Goal: Information Seeking & Learning: Check status

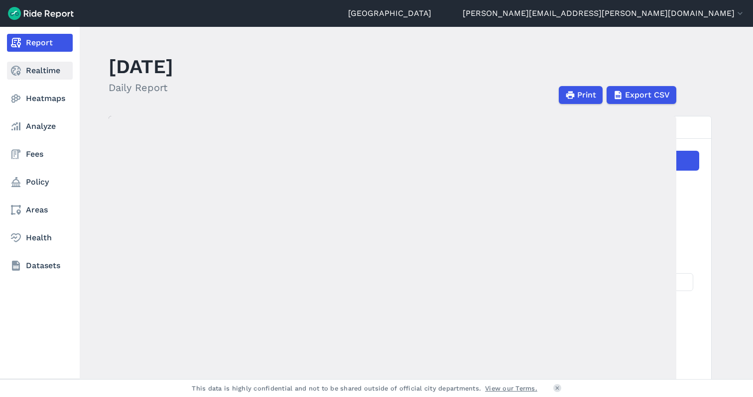
click at [35, 70] on link "Realtime" at bounding box center [40, 71] width 66 height 18
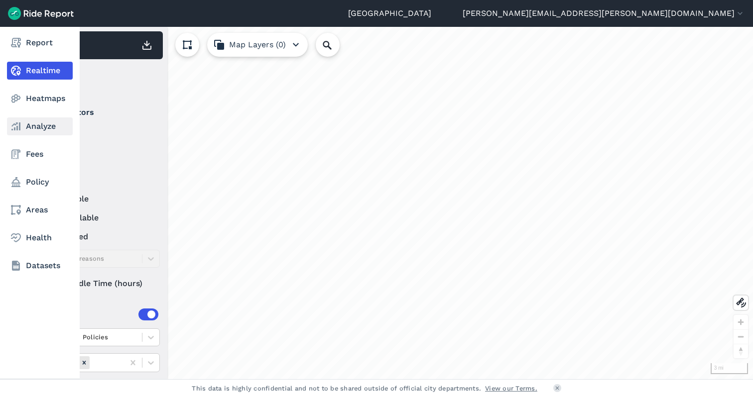
click at [38, 129] on link "Analyze" at bounding box center [40, 127] width 66 height 18
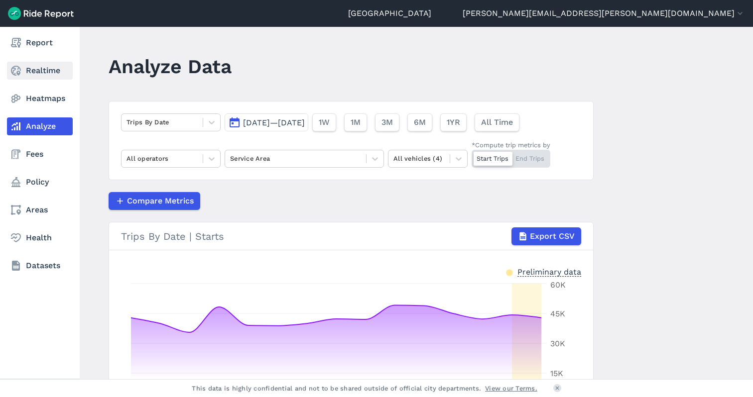
click at [25, 65] on link "Realtime" at bounding box center [40, 71] width 66 height 18
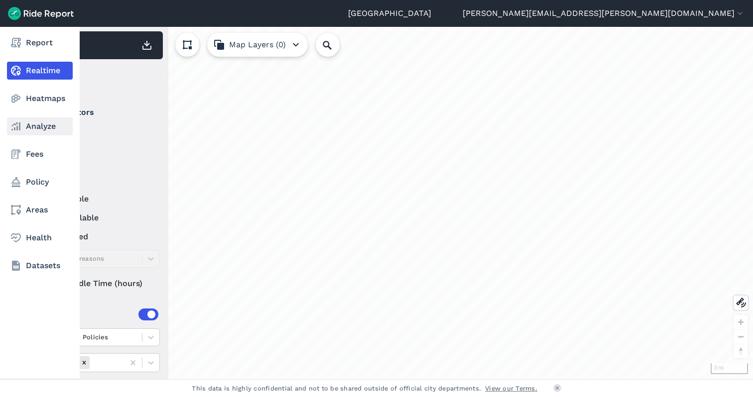
click at [20, 126] on use at bounding box center [15, 126] width 9 height 8
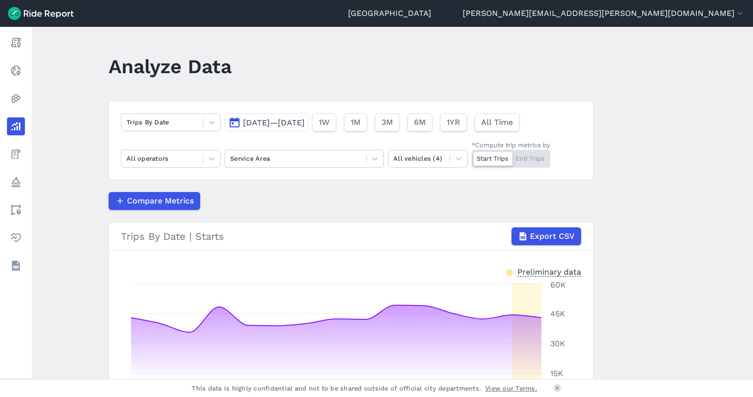
click at [277, 124] on span "[DATE]—[DATE]" at bounding box center [274, 122] width 62 height 9
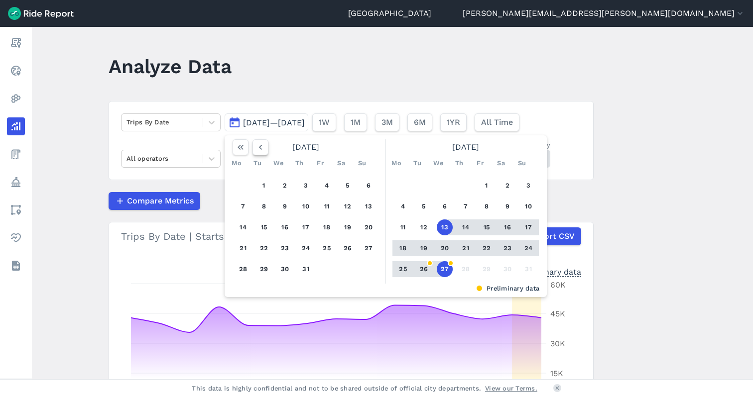
click at [262, 147] on icon "button" at bounding box center [260, 147] width 10 height 10
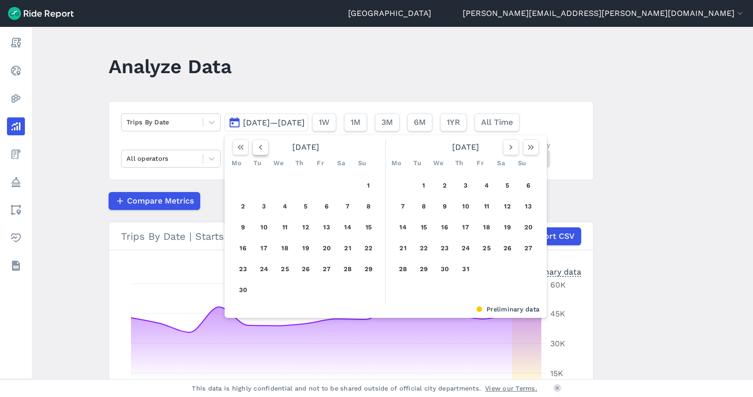
click at [262, 147] on icon "button" at bounding box center [260, 147] width 10 height 10
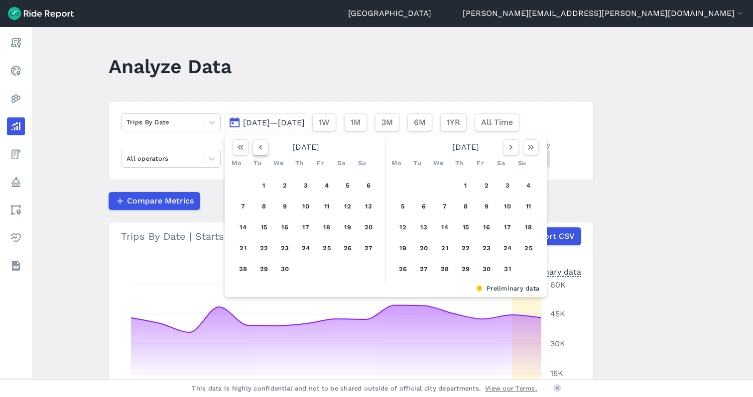
click at [262, 147] on icon "button" at bounding box center [260, 147] width 10 height 10
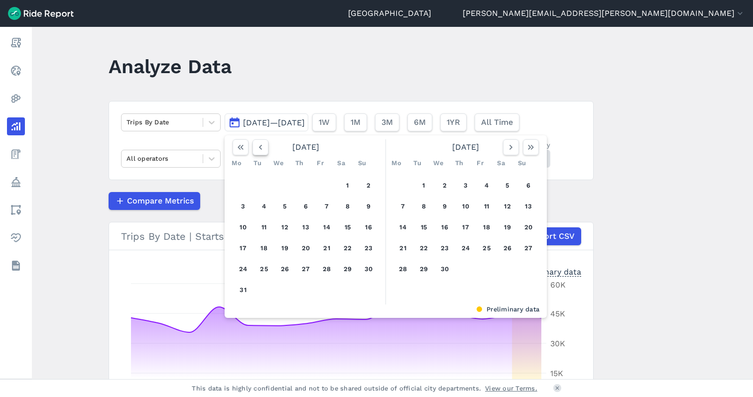
click at [262, 147] on icon "button" at bounding box center [260, 147] width 10 height 10
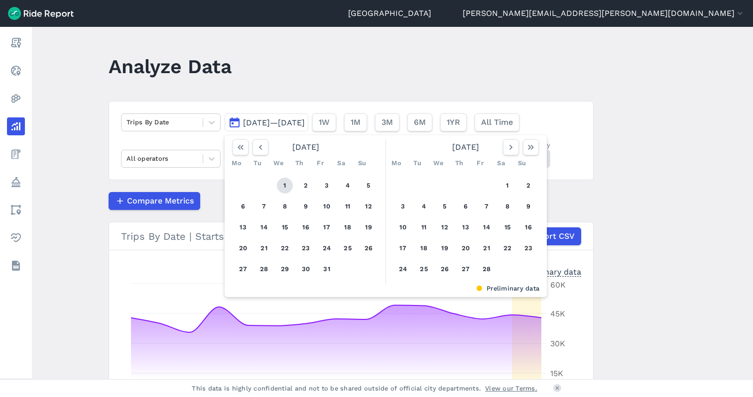
click at [281, 186] on button "1" at bounding box center [285, 186] width 16 height 16
click at [506, 151] on icon "button" at bounding box center [511, 147] width 10 height 10
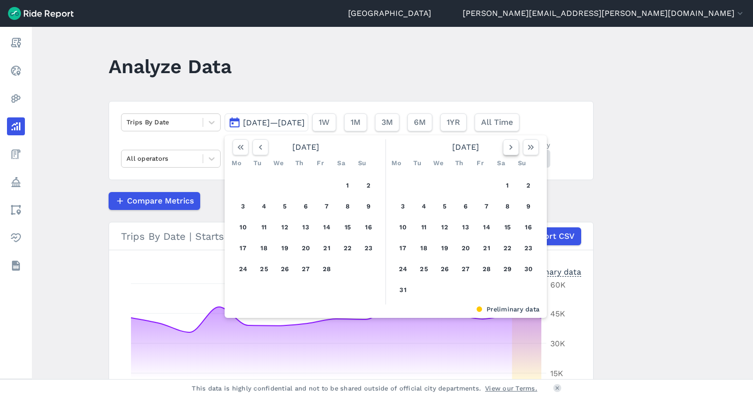
click at [506, 151] on icon "button" at bounding box center [511, 147] width 10 height 10
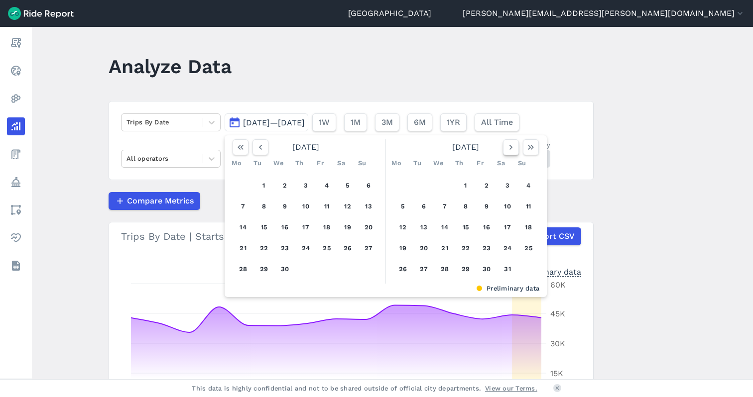
click at [506, 151] on icon "button" at bounding box center [511, 147] width 10 height 10
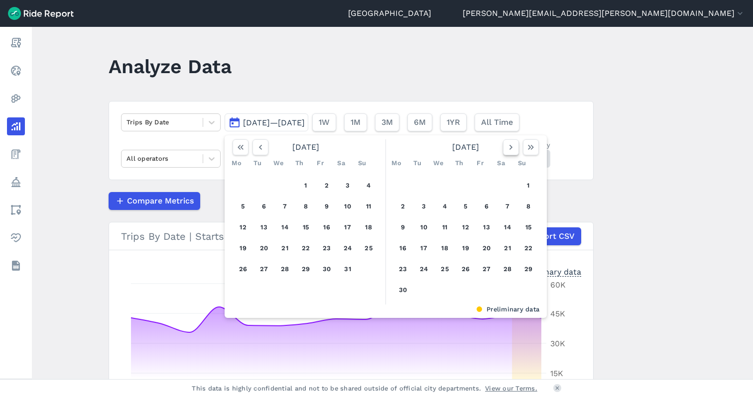
click at [506, 151] on icon "button" at bounding box center [511, 147] width 10 height 10
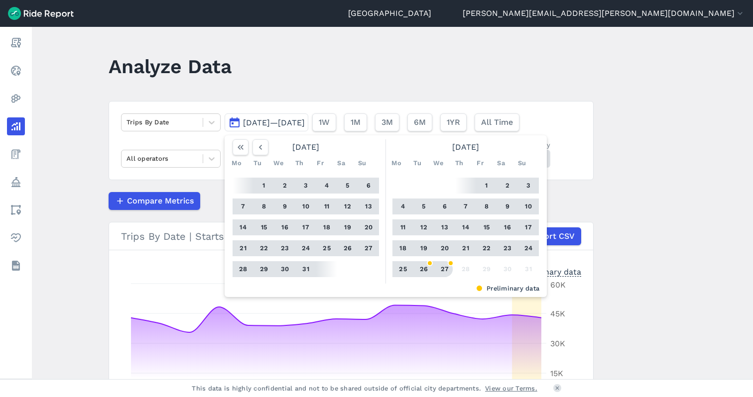
click at [441, 270] on button "27" at bounding box center [445, 269] width 16 height 16
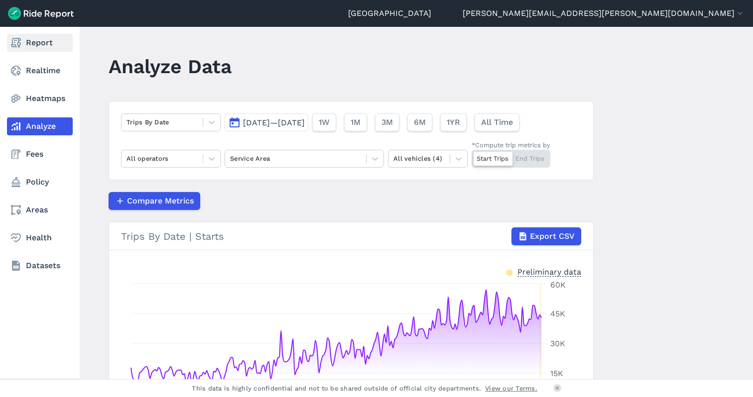
click at [42, 41] on link "Report" at bounding box center [40, 43] width 66 height 18
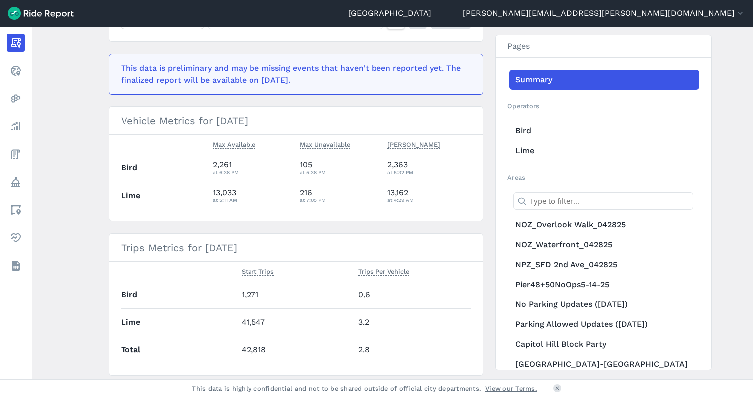
scroll to position [249, 0]
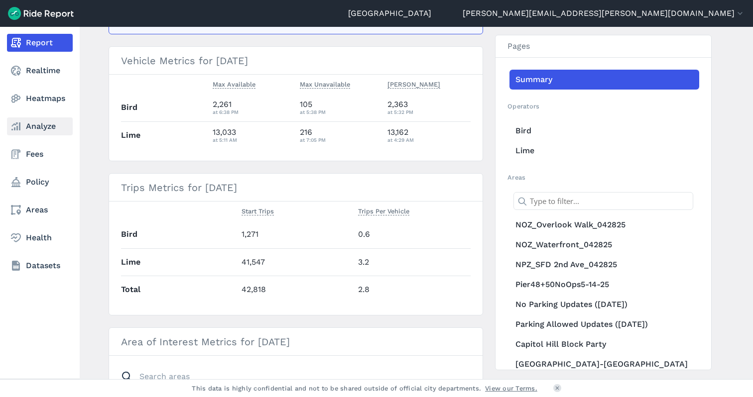
click at [28, 124] on link "Analyze" at bounding box center [40, 127] width 66 height 18
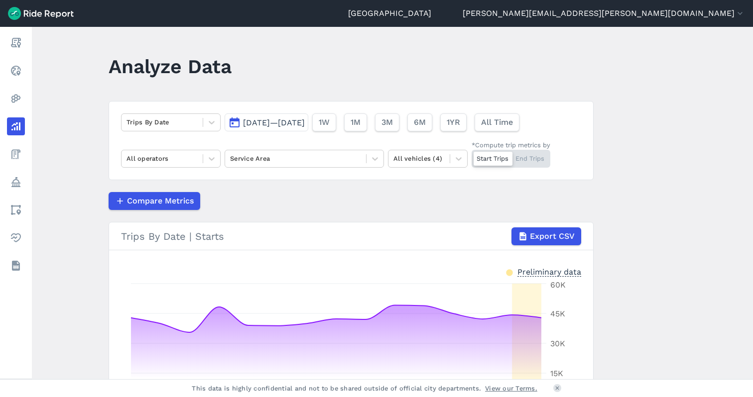
click at [269, 126] on span "[DATE]—[DATE]" at bounding box center [274, 122] width 62 height 9
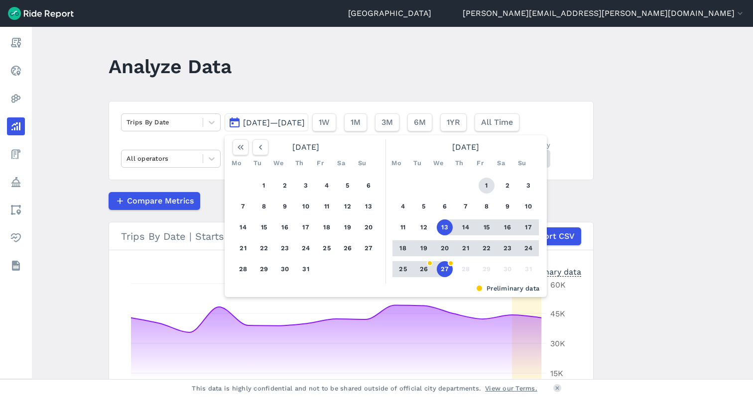
click at [484, 184] on button "1" at bounding box center [487, 186] width 16 height 16
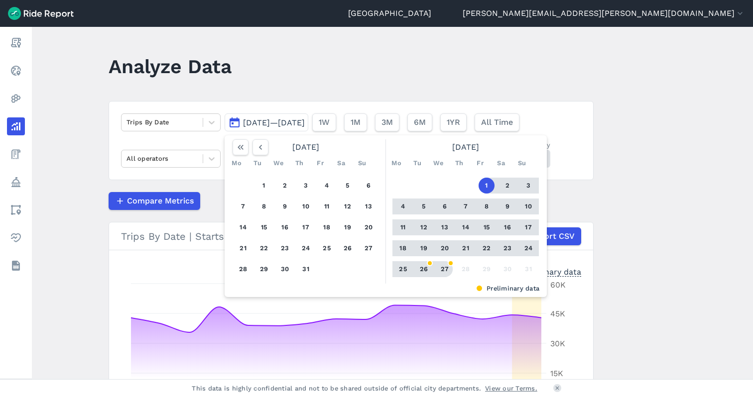
click at [448, 266] on button "27" at bounding box center [445, 269] width 16 height 16
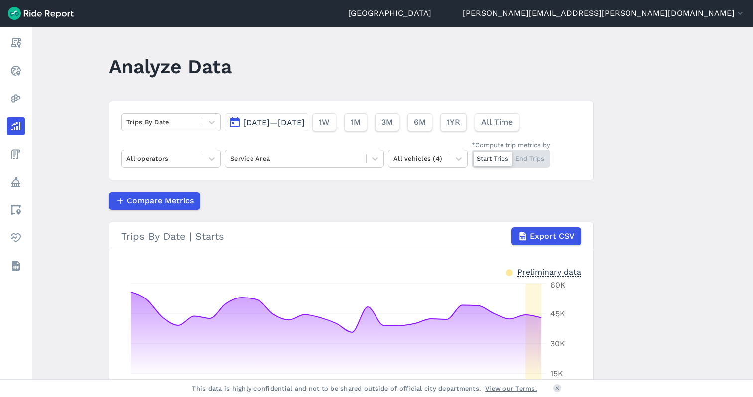
click at [305, 123] on span "[DATE]—[DATE]" at bounding box center [274, 122] width 62 height 9
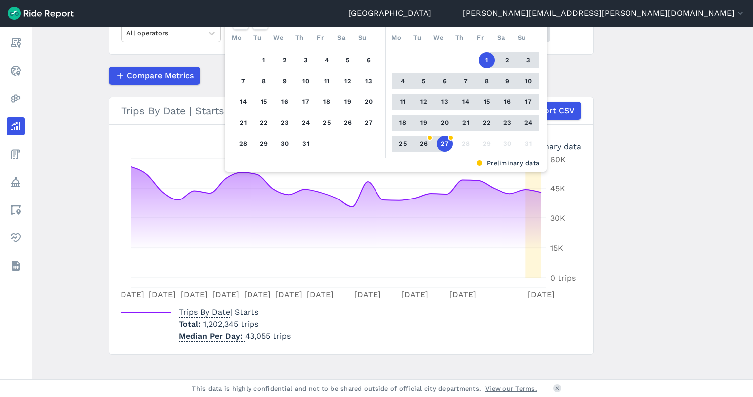
scroll to position [136, 0]
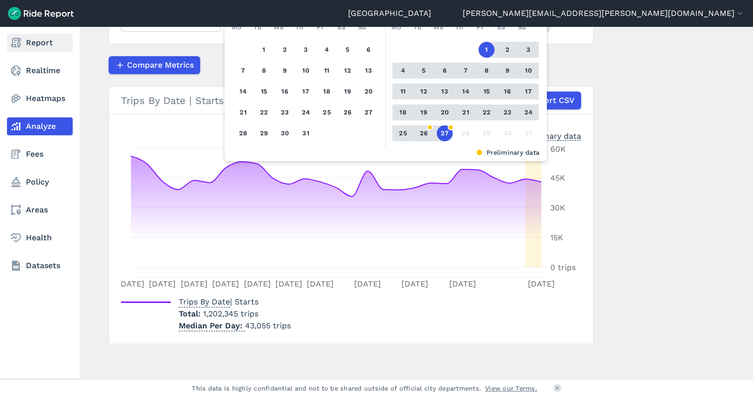
click at [34, 46] on link "Report" at bounding box center [40, 43] width 66 height 18
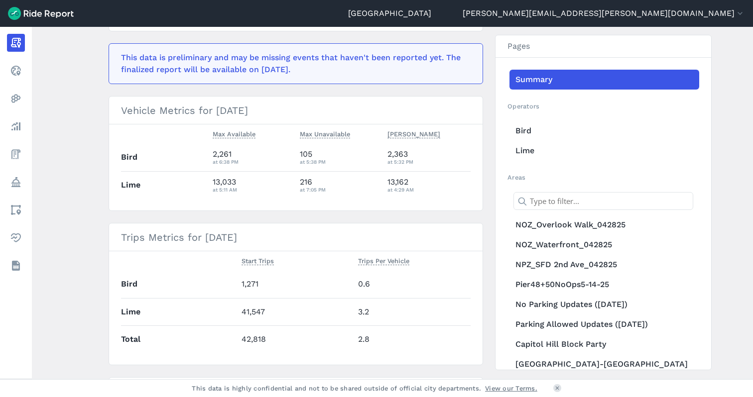
scroll to position [100, 0]
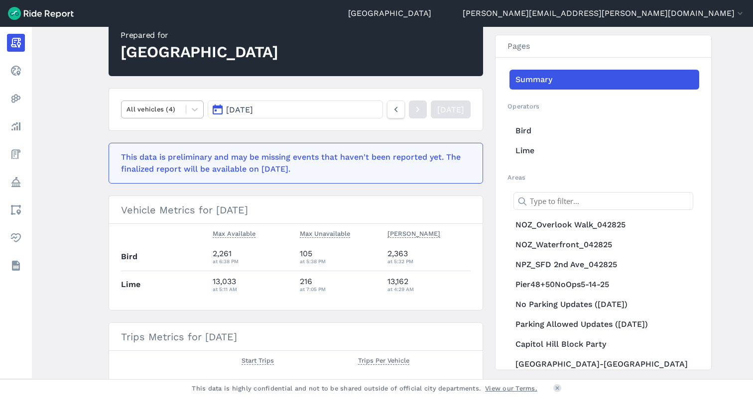
click at [148, 110] on div at bounding box center [153, 109] width 54 height 11
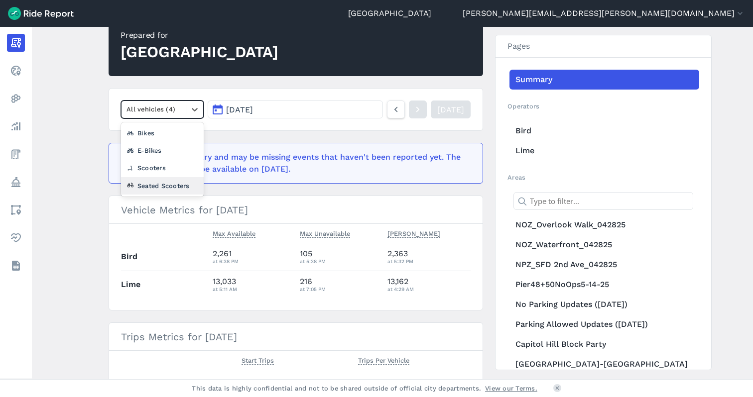
click at [157, 183] on div "Seated Scooters" at bounding box center [162, 185] width 83 height 17
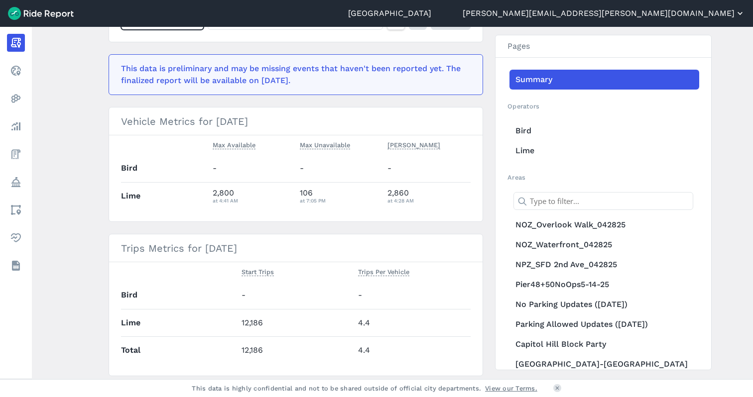
scroll to position [100, 0]
